Goal: Transaction & Acquisition: Purchase product/service

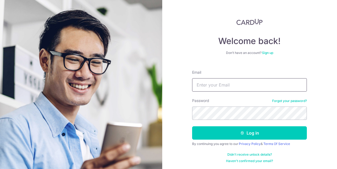
click at [211, 82] on input "Email" at bounding box center [249, 84] width 115 height 13
type input "[EMAIL_ADDRESS][DOMAIN_NAME]"
click at [192, 126] on button "Log in" at bounding box center [249, 132] width 115 height 13
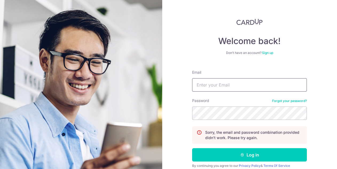
click at [229, 91] on input "Email" at bounding box center [249, 84] width 115 height 13
drag, startPoint x: 261, startPoint y: 84, endPoint x: 139, endPoint y: 83, distance: 122.0
click at [140, 84] on section "Welcome back! Don’t have an account? Sign up Email daniel.leow@addcel.sg Passwo…" at bounding box center [168, 84] width 337 height 169
type input "[EMAIL_ADDRESS][DOMAIN_NAME]"
click at [192, 148] on button "Log in" at bounding box center [249, 154] width 115 height 13
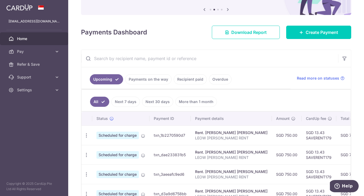
drag, startPoint x: 259, startPoint y: 135, endPoint x: 275, endPoint y: 135, distance: 16.0
click at [272, 135] on td "SGD 750.00" at bounding box center [287, 134] width 30 height 19
drag, startPoint x: 323, startPoint y: 135, endPoint x: 337, endPoint y: 135, distance: 13.9
click at [336, 135] on td "SGD 763.43" at bounding box center [352, 134] width 32 height 19
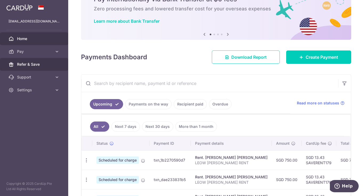
scroll to position [2, 0]
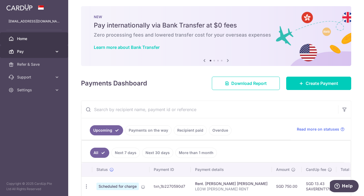
click at [47, 52] on span "Pay" at bounding box center [34, 51] width 35 height 5
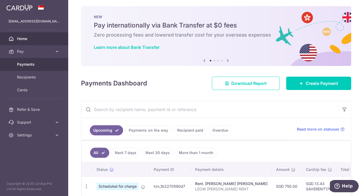
click at [40, 63] on span "Payments" at bounding box center [34, 64] width 35 height 5
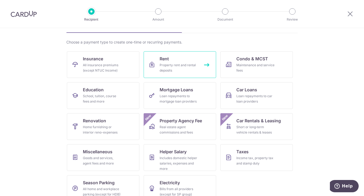
scroll to position [43, 0]
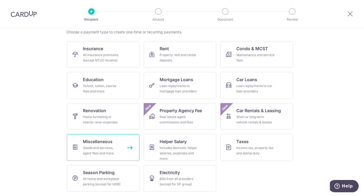
click at [115, 143] on link "Miscellaneous Goods and services, agent fees and more" at bounding box center [103, 147] width 72 height 27
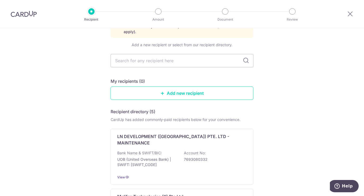
scroll to position [17, 0]
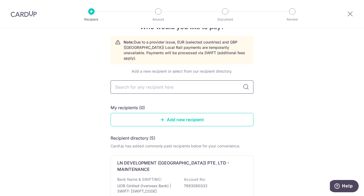
click at [153, 82] on input "text" at bounding box center [182, 86] width 143 height 13
click at [161, 85] on input "text" at bounding box center [182, 86] width 143 height 13
click at [160, 82] on input "text" at bounding box center [182, 86] width 143 height 13
paste input "198800049R"
type input "198800049R"
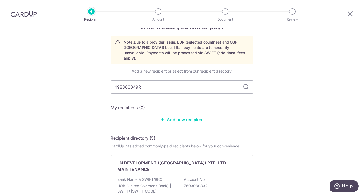
click at [245, 84] on icon at bounding box center [246, 87] width 6 height 6
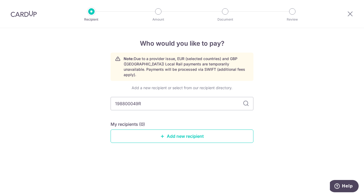
drag, startPoint x: 165, startPoint y: 96, endPoint x: 54, endPoint y: 99, distance: 110.6
click at [64, 99] on div "Who would you like to pay? Note: Due to a provider issue, EUR (selected countri…" at bounding box center [182, 112] width 364 height 168
click at [177, 129] on link "Add new recipient" at bounding box center [182, 135] width 143 height 13
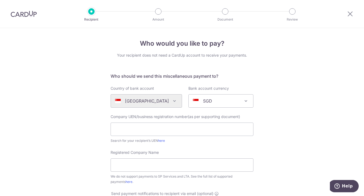
scroll to position [27, 0]
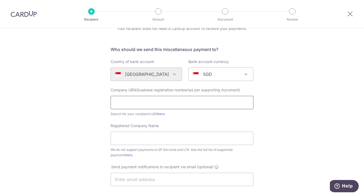
click at [140, 106] on input "text" at bounding box center [182, 102] width 143 height 13
paste input "198800049R"
type input "198800049R"
drag, startPoint x: 276, startPoint y: 94, endPoint x: 238, endPoint y: 84, distance: 38.3
click at [275, 94] on div "Who would you like to pay? Your recipient does not need a CardUp account to rec…" at bounding box center [182, 166] width 364 height 330
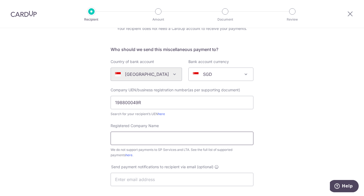
click at [165, 139] on input "Registered Company Name" at bounding box center [182, 137] width 143 height 13
click at [44, 88] on div "Who would you like to pay? Your recipient does not need a CardUp account to rec…" at bounding box center [182, 166] width 364 height 330
click at [150, 139] on input "Registered Company Name" at bounding box center [182, 137] width 143 height 13
paste input "Old Chang Kee Singapore Pte. Ltd"
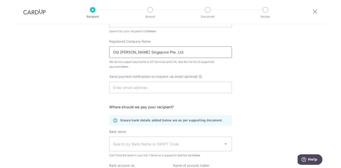
scroll to position [107, 0]
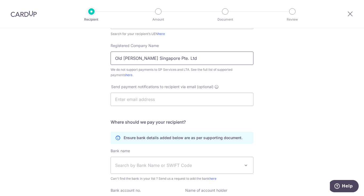
type input "Old Chang Kee Singapore Pte. Ltd"
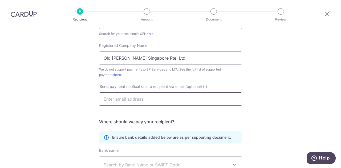
click at [145, 100] on input "text" at bounding box center [170, 98] width 143 height 13
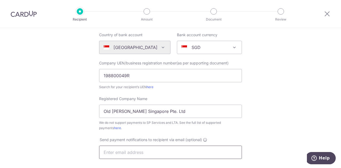
scroll to position [0, 0]
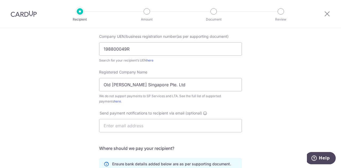
click at [269, 83] on div "Who would you like to pay? Your recipient does not need a CardUp account to rec…" at bounding box center [170, 113] width 341 height 330
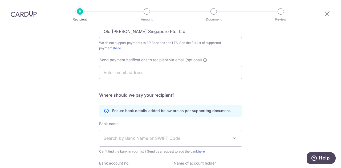
scroll to position [160, 0]
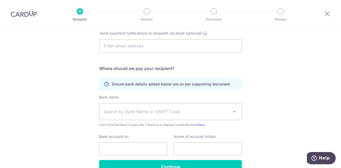
click at [171, 109] on span "Search by Bank Name or SWIFT Code" at bounding box center [166, 111] width 125 height 6
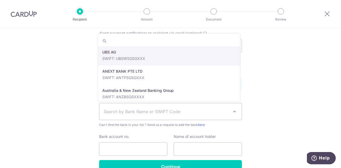
click at [286, 78] on div "Who would you like to pay? Your recipient does not need a CardUp account to rec…" at bounding box center [170, 33] width 341 height 330
click at [152, 112] on span "Search by Bank Name or SWIFT Code" at bounding box center [166, 111] width 125 height 6
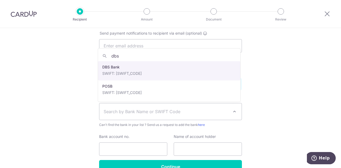
type input "dbs"
click at [126, 70] on h5 "Where should we pay your recipient?" at bounding box center [170, 68] width 143 height 6
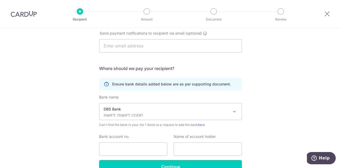
select select "6"
click at [130, 149] on input "Bank account no." at bounding box center [133, 149] width 68 height 13
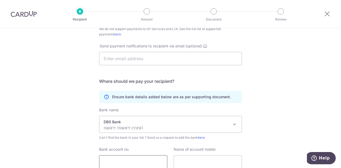
scroll to position [190, 0]
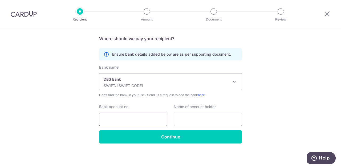
click at [118, 120] on input "Bank account no." at bounding box center [133, 119] width 68 height 13
paste input "019-900561-0"
type input "019-900561-0"
drag, startPoint x: 218, startPoint y: 119, endPoint x: 220, endPoint y: 117, distance: 3.2
click at [218, 119] on input "text" at bounding box center [208, 119] width 68 height 13
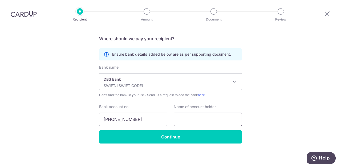
paste input "Old Chang Kee Singapore Pte. Ltd."
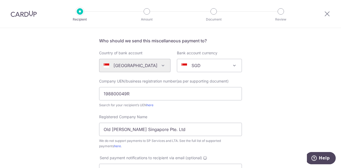
scroll to position [3, 0]
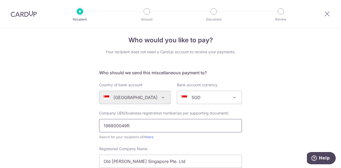
type input "Old Chang Kee Singapore Pte. Ltd."
click at [158, 124] on input "198800049R" at bounding box center [170, 125] width 143 height 13
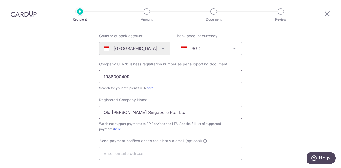
scroll to position [56, 0]
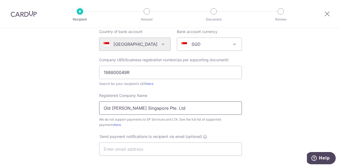
click at [184, 111] on input "Old Chang Kee Singapore Pte. Ltd" at bounding box center [170, 108] width 143 height 13
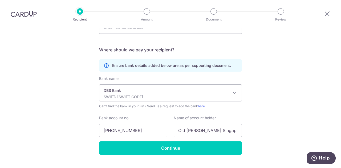
scroll to position [190, 0]
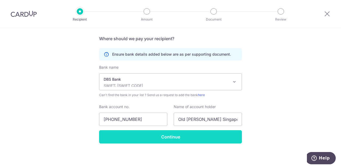
type input "Old Chang Kee Singapore Pte. Ltd."
click at [162, 139] on input "Continue" at bounding box center [170, 136] width 143 height 13
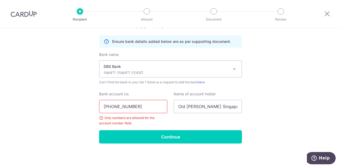
click at [112, 107] on input "[PHONE_NUMBER]" at bounding box center [133, 106] width 68 height 13
click at [126, 107] on input "019900561-0" at bounding box center [133, 106] width 68 height 13
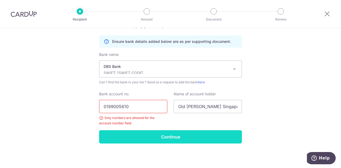
type input "0199005610"
click at [161, 138] on input "Continue" at bounding box center [170, 136] width 143 height 13
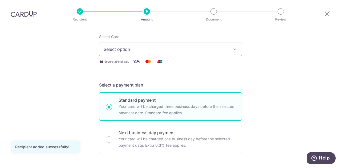
scroll to position [74, 0]
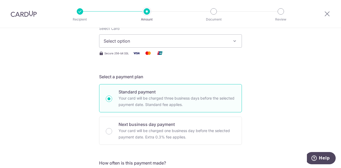
click at [182, 44] on span "Select option" at bounding box center [166, 41] width 124 height 6
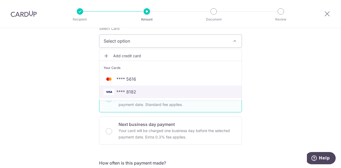
drag, startPoint x: 147, startPoint y: 94, endPoint x: 210, endPoint y: 68, distance: 67.5
click at [147, 94] on span "**** 8182" at bounding box center [171, 92] width 134 height 6
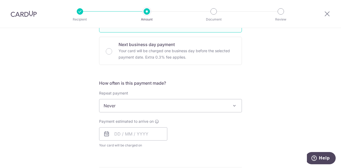
scroll to position [181, 0]
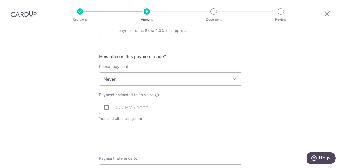
click at [178, 74] on span "Never" at bounding box center [170, 79] width 142 height 13
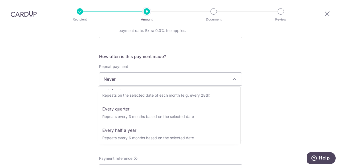
scroll to position [53, 0]
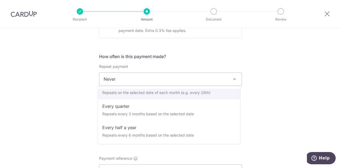
click at [273, 87] on div "Tell us more about your payment Enter payment amount SGD Recipient added succes…" at bounding box center [170, 88] width 341 height 482
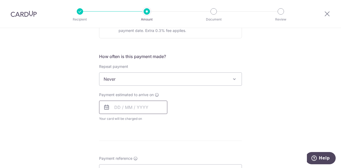
click at [128, 105] on input "text" at bounding box center [133, 107] width 68 height 13
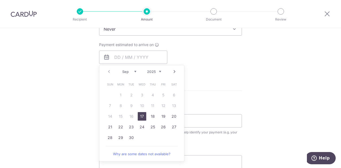
scroll to position [234, 0]
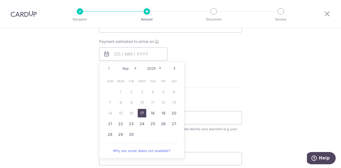
drag, startPoint x: 140, startPoint y: 111, endPoint x: 190, endPoint y: 59, distance: 72.4
click at [140, 111] on link "17" at bounding box center [142, 113] width 9 height 9
type input "17/09/2025"
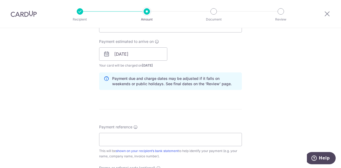
click at [213, 49] on div "Payment estimated to arrive on 17/09/2025 Prev Next Sep Oct Nov Dec 2025 2026 2…" at bounding box center [170, 53] width 149 height 29
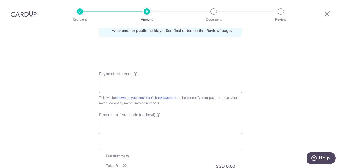
scroll to position [314, 0]
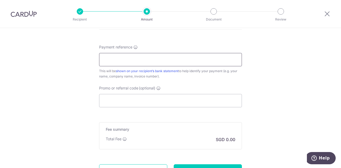
click at [153, 56] on input "Payment reference" at bounding box center [170, 59] width 143 height 13
paste input "SO26-01316"
type input "SO26-01316"
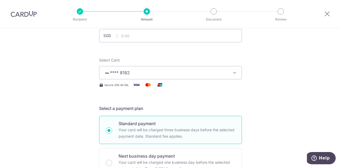
scroll to position [0, 0]
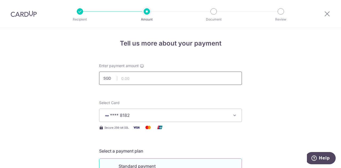
click at [155, 80] on input "text" at bounding box center [170, 78] width 143 height 13
type input "3,375.73"
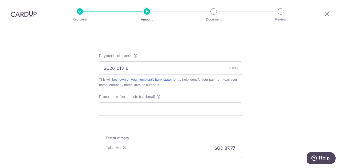
scroll to position [362, 0]
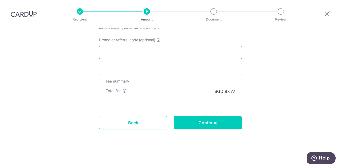
paste input "OFF225"
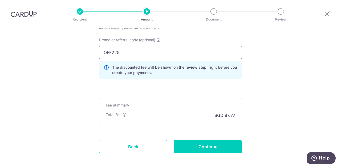
type input "OFF225"
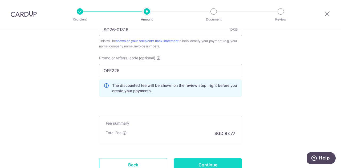
scroll to position [386, 0]
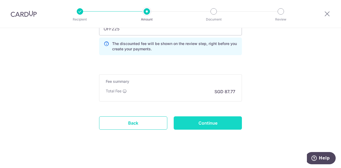
click at [210, 122] on input "Continue" at bounding box center [208, 122] width 68 height 13
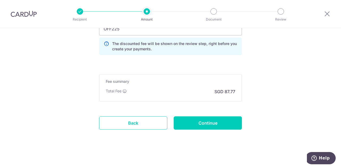
type input "Create Schedule"
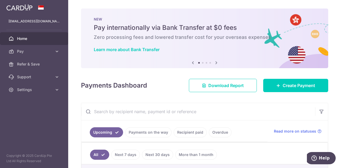
click at [30, 9] on img at bounding box center [19, 7] width 26 height 6
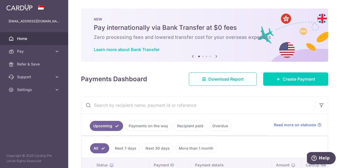
click at [213, 57] on icon at bounding box center [216, 56] width 6 height 7
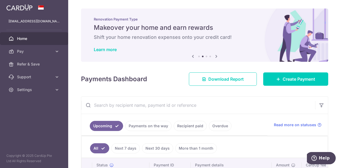
click at [215, 57] on icon at bounding box center [216, 56] width 6 height 7
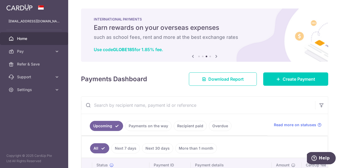
click at [215, 57] on icon at bounding box center [216, 56] width 6 height 7
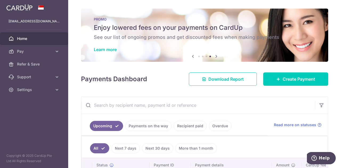
click at [215, 57] on icon at bounding box center [216, 56] width 6 height 7
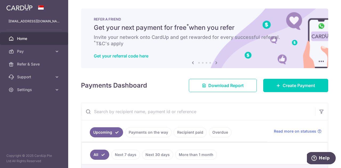
click at [191, 63] on icon at bounding box center [193, 62] width 6 height 7
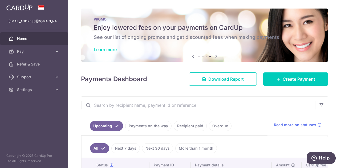
click at [112, 49] on link "Learn more" at bounding box center [105, 49] width 23 height 5
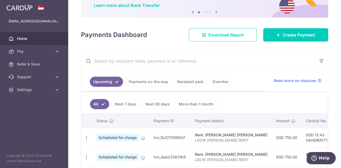
scroll to position [53, 0]
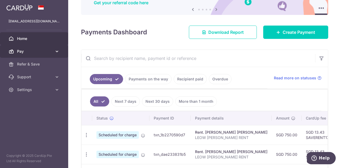
click at [51, 51] on span "Pay" at bounding box center [34, 51] width 35 height 5
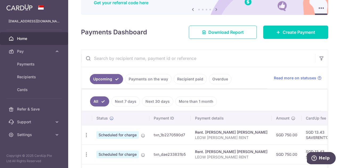
click at [24, 8] on img at bounding box center [19, 7] width 26 height 6
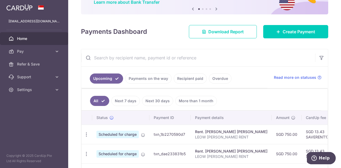
scroll to position [0, 0]
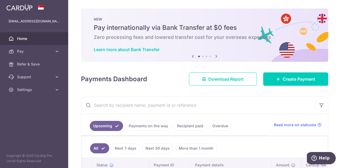
click at [32, 6] on img at bounding box center [19, 7] width 26 height 6
click at [213, 57] on icon at bounding box center [216, 56] width 6 height 7
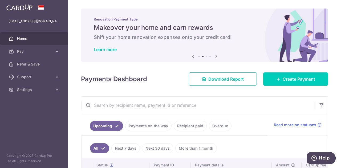
click at [214, 57] on icon at bounding box center [216, 56] width 6 height 7
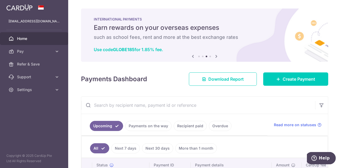
click at [214, 57] on icon at bounding box center [216, 56] width 6 height 7
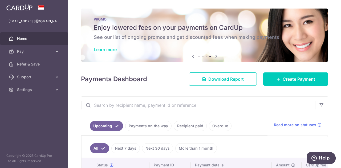
click at [109, 48] on link "Learn more" at bounding box center [105, 49] width 23 height 5
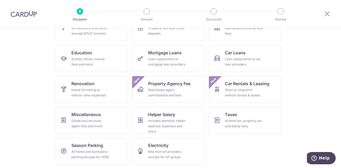
scroll to position [86, 0]
click at [89, 123] on div "Goods and services, agent fees and more" at bounding box center [90, 123] width 38 height 11
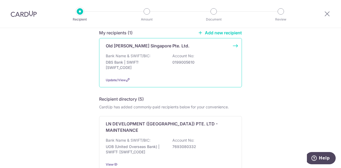
scroll to position [53, 0]
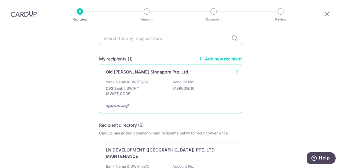
click at [230, 69] on div "Old Chang Kee Singapore Pte. Ltd." at bounding box center [170, 72] width 129 height 6
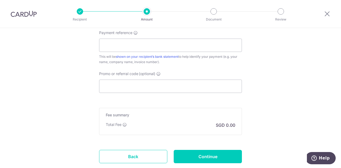
scroll to position [288, 0]
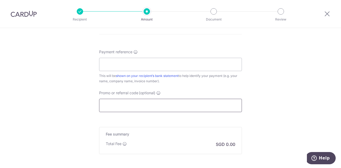
click at [137, 106] on input "Promo or referral code (optional)" at bounding box center [170, 105] width 143 height 13
paste input "OFF225"
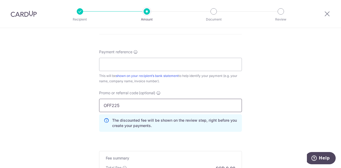
scroll to position [261, 0]
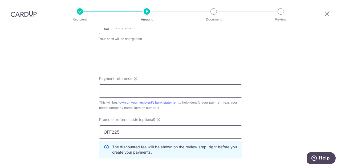
type input "OFF225"
click at [142, 94] on input "Payment reference" at bounding box center [170, 90] width 143 height 13
click at [121, 92] on input "Payment reference" at bounding box center [170, 90] width 143 height 13
paste input "SO26-01316"
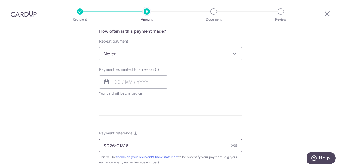
scroll to position [205, 0]
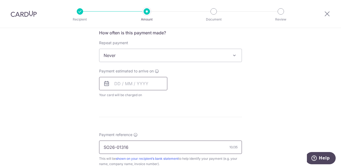
type input "SO26-01316"
click at [127, 80] on input "text" at bounding box center [133, 83] width 68 height 13
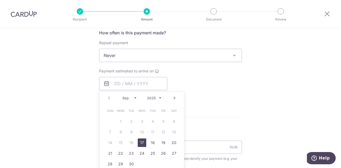
drag, startPoint x: 140, startPoint y: 140, endPoint x: 124, endPoint y: 52, distance: 89.7
click at [140, 140] on link "17" at bounding box center [142, 143] width 9 height 9
type input "[DATE]"
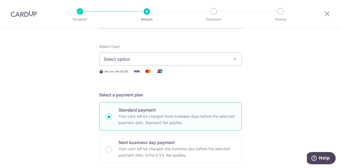
scroll to position [45, 0]
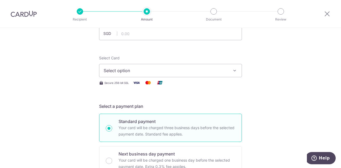
click at [127, 69] on span "Select option" at bounding box center [166, 70] width 124 height 6
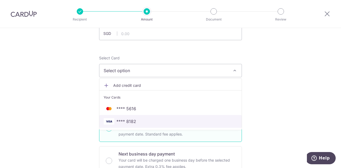
click at [133, 118] on span "**** 8182" at bounding box center [126, 121] width 20 height 6
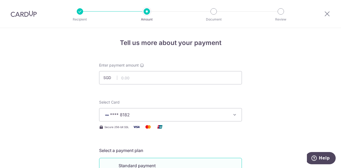
scroll to position [0, 0]
click at [131, 81] on input "text" at bounding box center [170, 78] width 143 height 13
paste input "3,375.73"
type input "3,375.73"
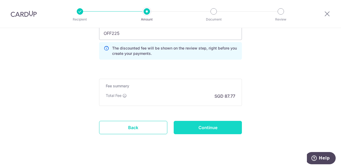
scroll to position [386, 0]
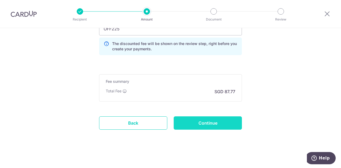
click at [204, 120] on input "Continue" at bounding box center [208, 122] width 68 height 13
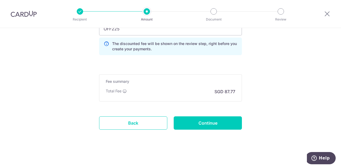
type input "Create Schedule"
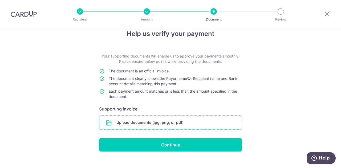
scroll to position [18, 0]
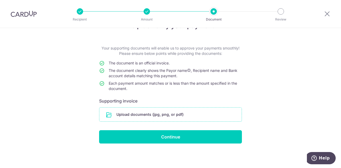
click at [137, 112] on input "file" at bounding box center [170, 115] width 142 height 14
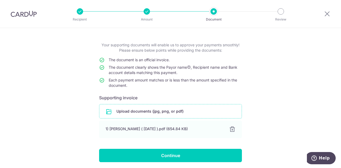
scroll to position [39, 0]
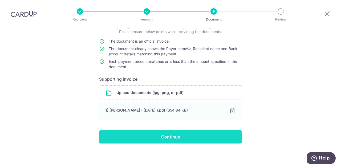
click at [176, 133] on input "Continue" at bounding box center [170, 136] width 143 height 13
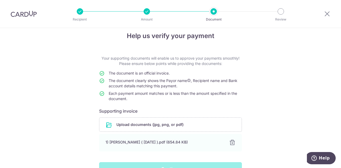
scroll to position [0, 0]
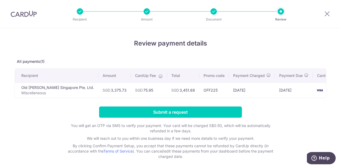
drag, startPoint x: 115, startPoint y: 90, endPoint x: 99, endPoint y: 91, distance: 16.0
click at [99, 91] on td "SGD 3,375.73" at bounding box center [114, 90] width 33 height 15
copy td "3,375.73"
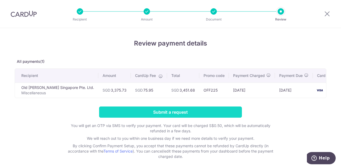
click at [183, 112] on input "Submit a request" at bounding box center [170, 112] width 143 height 11
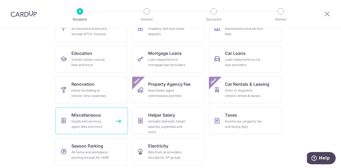
scroll to position [86, 0]
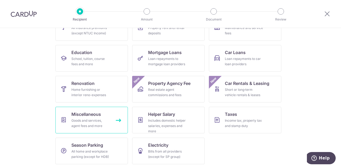
click at [71, 117] on span "Miscellaneous" at bounding box center [86, 114] width 30 height 6
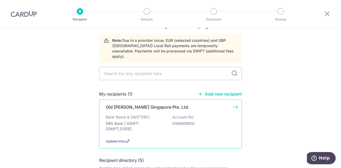
scroll to position [27, 0]
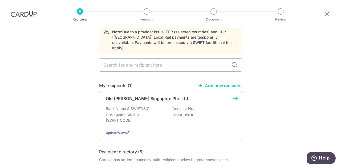
click at [158, 112] on p "DBS Bank | SWIFT: [SWIFT_CODE]" at bounding box center [136, 117] width 60 height 11
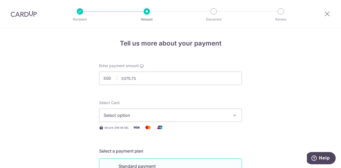
type input "3,375.73"
click at [126, 115] on span "Select option" at bounding box center [166, 115] width 124 height 6
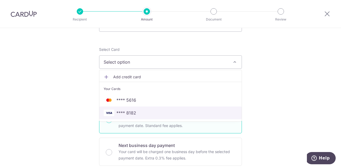
click at [137, 111] on span "**** 8182" at bounding box center [171, 113] width 134 height 6
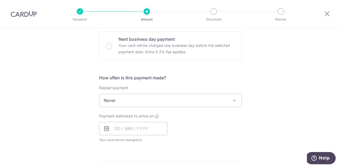
scroll to position [160, 0]
click at [126, 130] on input "text" at bounding box center [133, 128] width 68 height 13
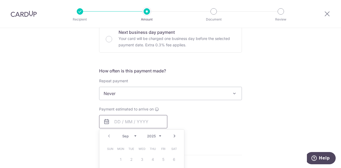
scroll to position [187, 0]
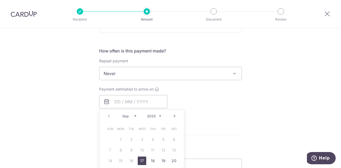
click at [144, 159] on link "17" at bounding box center [142, 161] width 9 height 9
type input "[DATE]"
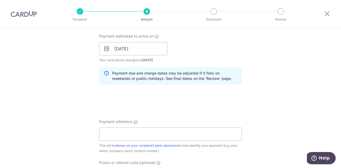
scroll to position [240, 0]
click at [152, 135] on input "Payment reference" at bounding box center [170, 133] width 143 height 13
click at [132, 131] on input "Payment reference" at bounding box center [170, 133] width 143 height 13
paste input "OFF225"
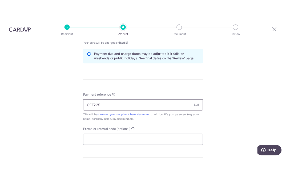
scroll to position [320, 0]
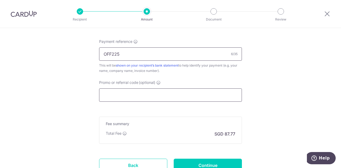
type input "OFF225"
click at [122, 94] on input "Promo or referral code (optional)" at bounding box center [170, 94] width 143 height 13
paste input "OFF225"
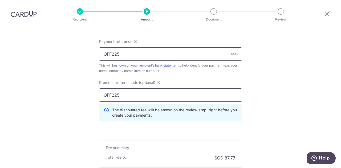
type input "OFF225"
drag, startPoint x: 131, startPoint y: 53, endPoint x: 70, endPoint y: 50, distance: 61.3
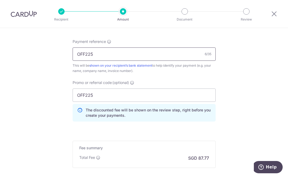
click at [98, 58] on input "OFF225" at bounding box center [143, 53] width 143 height 13
drag, startPoint x: 41, startPoint y: 51, endPoint x: 104, endPoint y: 58, distance: 63.3
paste input "SO26-01316"
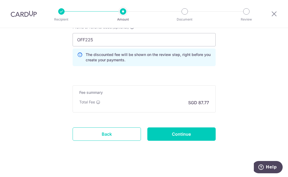
scroll to position [379, 0]
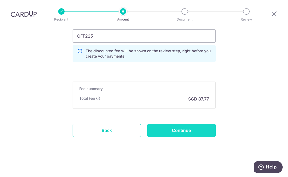
type input "SO26-01316"
click at [194, 133] on input "Continue" at bounding box center [181, 130] width 68 height 13
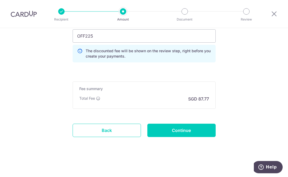
type input "Create Schedule"
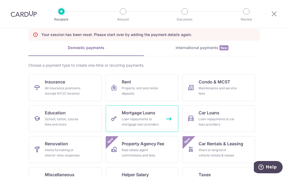
scroll to position [78, 0]
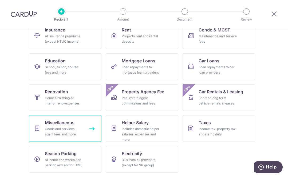
click at [65, 128] on div "Goods and services, agent fees and more" at bounding box center [64, 131] width 38 height 11
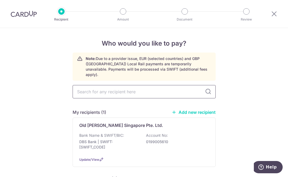
drag, startPoint x: 0, startPoint y: 0, endPoint x: 115, endPoint y: 87, distance: 143.9
click at [115, 87] on input "text" at bounding box center [143, 91] width 143 height 13
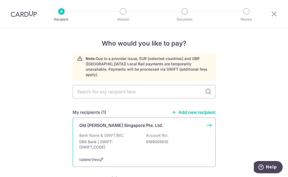
click at [178, 133] on div "Bank Name & SWIFT/BIC: DBS Bank | SWIFT: DBSSSGSGXXX Account No: 0199005610" at bounding box center [143, 143] width 129 height 20
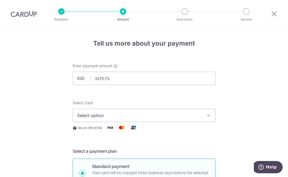
type input "3,375.73"
click at [129, 119] on button "Select option" at bounding box center [143, 115] width 143 height 13
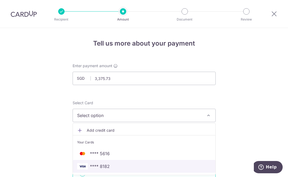
click at [109, 163] on span "**** 8182" at bounding box center [144, 166] width 134 height 6
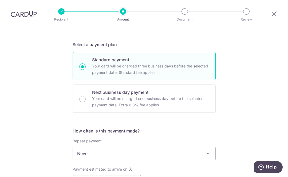
scroll to position [133, 0]
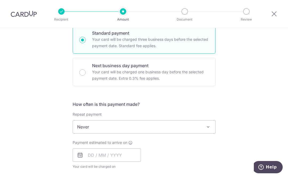
click at [113, 123] on span "Never" at bounding box center [144, 126] width 142 height 13
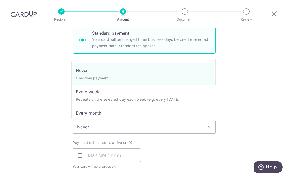
drag, startPoint x: 36, startPoint y: 135, endPoint x: 78, endPoint y: 148, distance: 44.3
click at [37, 135] on div "Tell us more about your payment Enter payment amount SGD 3,375.73 3375.73 Selec…" at bounding box center [144, 136] width 288 height 482
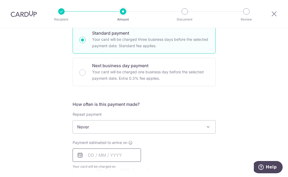
click at [95, 153] on input "text" at bounding box center [106, 154] width 68 height 13
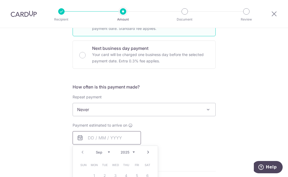
scroll to position [187, 0]
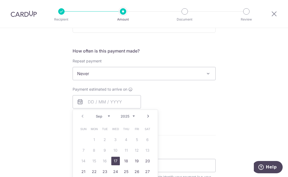
click at [115, 161] on link "17" at bounding box center [115, 161] width 9 height 9
type input "17/09/2025"
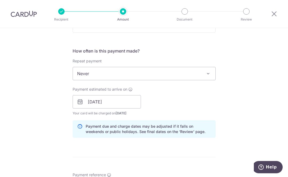
scroll to position [266, 0]
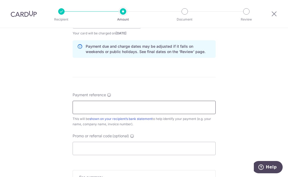
click at [114, 113] on input "Payment reference" at bounding box center [143, 107] width 143 height 13
paste input "SO26-01316"
type input "SO26-01316"
click at [103, 147] on input "Promo or referral code (optional)" at bounding box center [143, 148] width 143 height 13
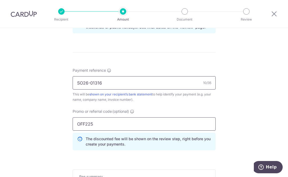
scroll to position [320, 0]
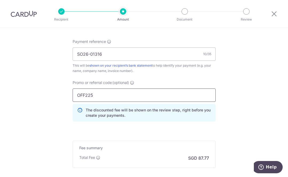
type input "OFF225"
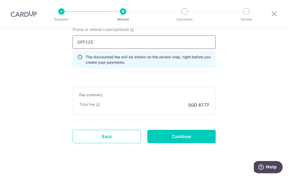
scroll to position [379, 0]
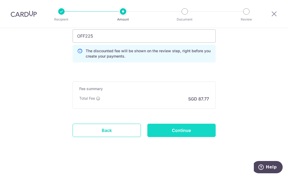
click at [194, 129] on input "Continue" at bounding box center [181, 130] width 68 height 13
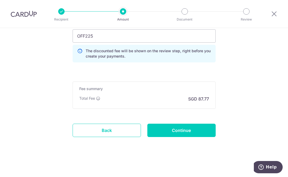
type input "Create Schedule"
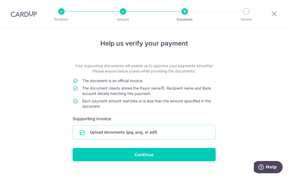
click at [132, 128] on input "file" at bounding box center [144, 132] width 142 height 14
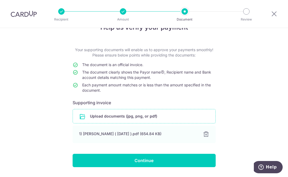
scroll to position [31, 0]
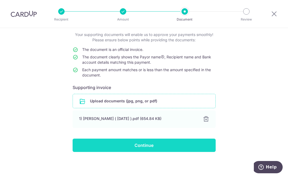
click at [155, 145] on input "Continue" at bounding box center [143, 145] width 143 height 13
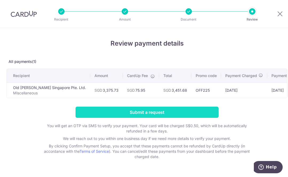
click at [153, 114] on input "Submit a request" at bounding box center [146, 112] width 143 height 11
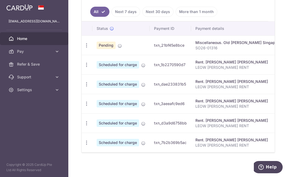
scroll to position [172, 0]
